Goal: Task Accomplishment & Management: Manage account settings

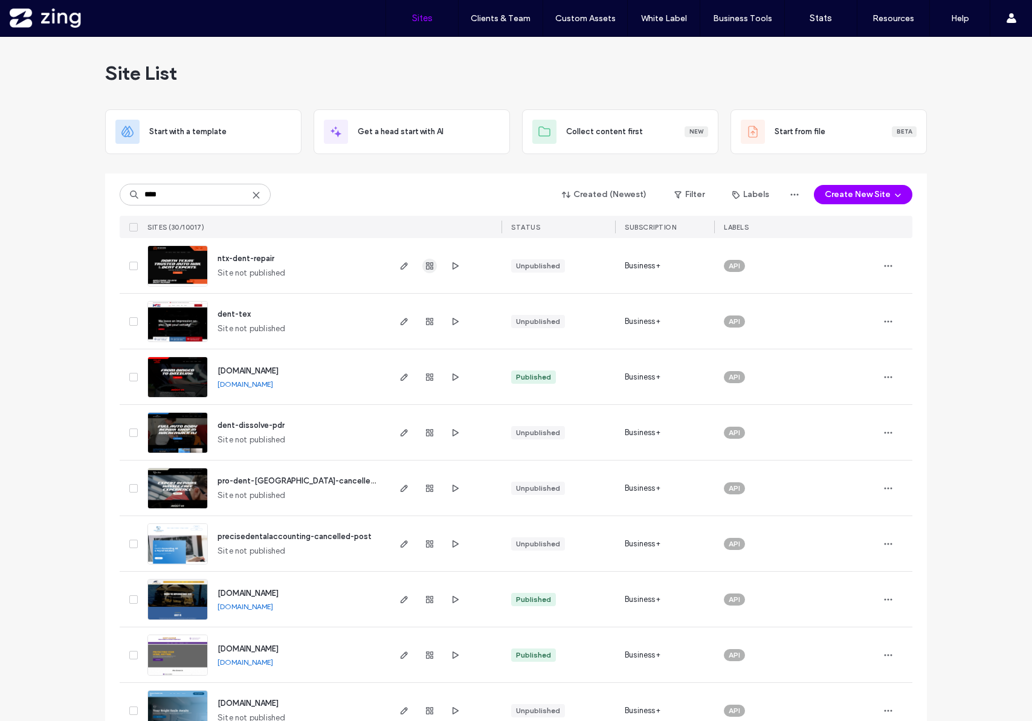
type input "****"
click at [426, 265] on use "button" at bounding box center [429, 265] width 7 height 7
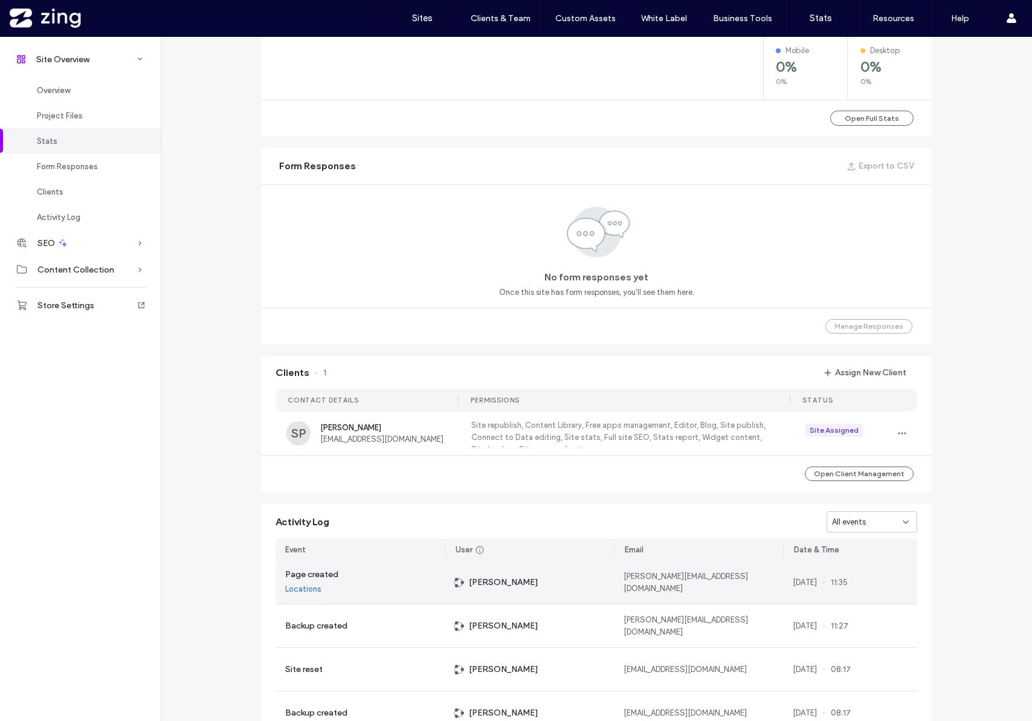
scroll to position [837, 0]
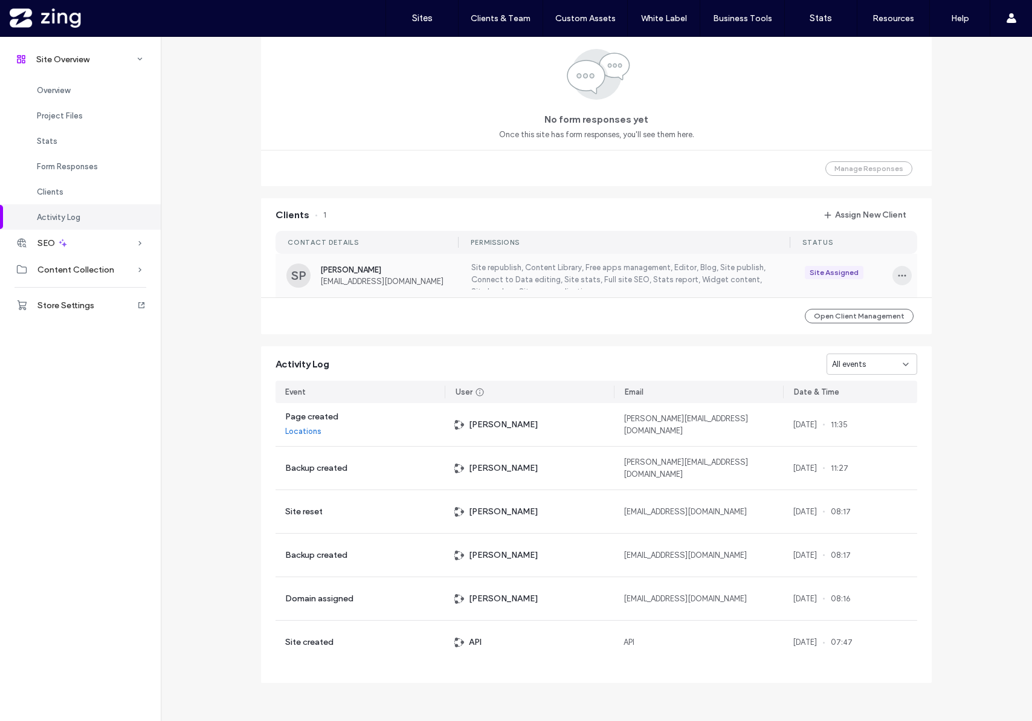
click at [897, 269] on span "button" at bounding box center [901, 275] width 19 height 19
click at [927, 308] on span "Edit Permissions" at bounding box center [941, 307] width 57 height 12
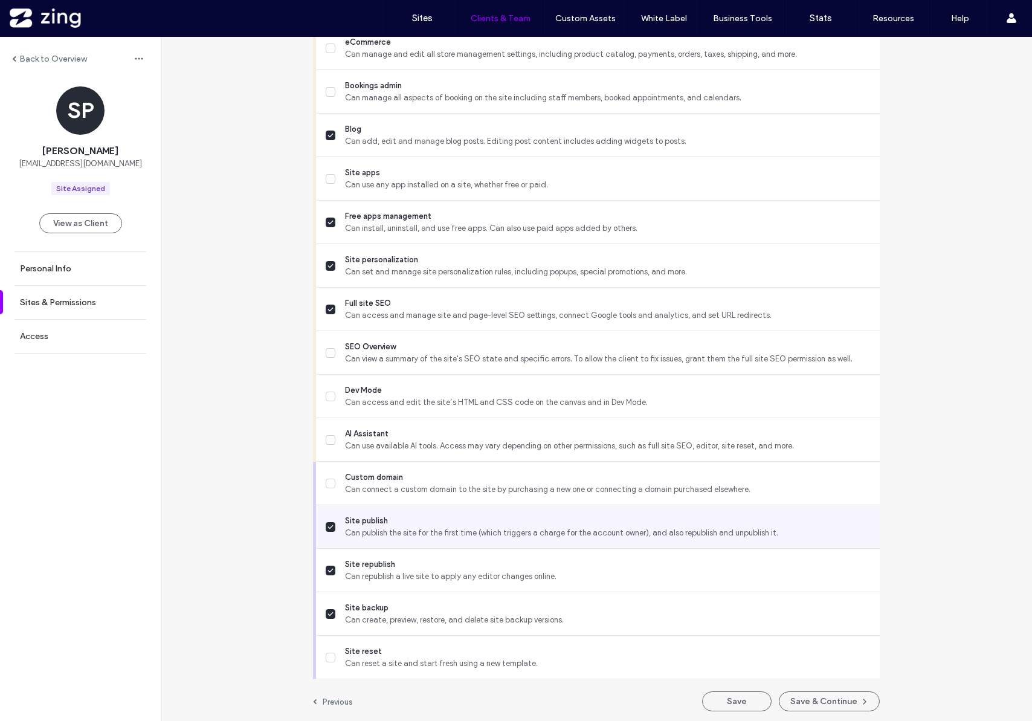
scroll to position [818, 0]
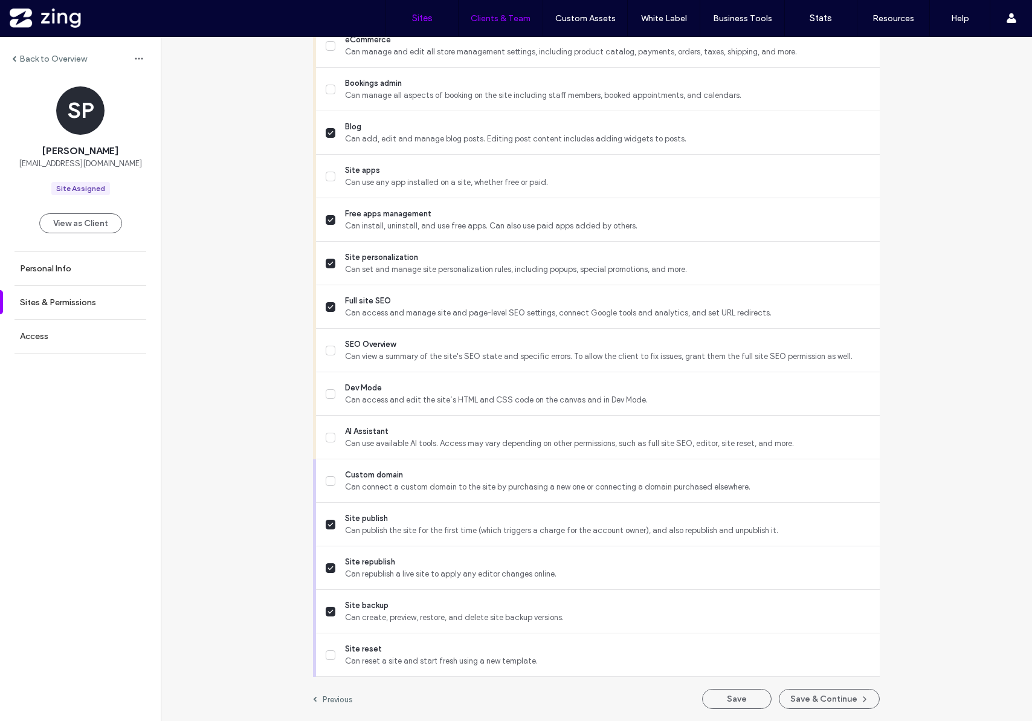
click at [429, 18] on label "Sites" at bounding box center [422, 18] width 21 height 11
